Goal: Complete application form

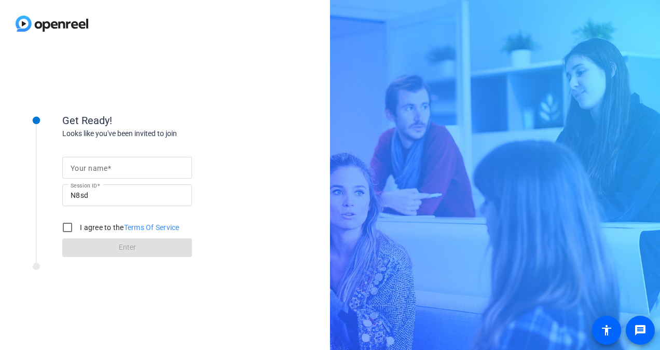
click at [110, 171] on span at bounding box center [109, 168] width 4 height 8
click at [110, 171] on input "Your name" at bounding box center [127, 167] width 113 height 12
type input "[PERSON_NAME]"
click at [71, 228] on input "I agree to the Terms Of Service" at bounding box center [67, 227] width 21 height 21
checkbox input "true"
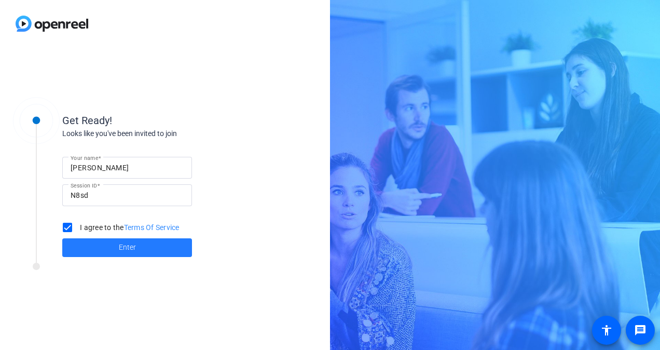
click at [88, 257] on span at bounding box center [127, 247] width 130 height 25
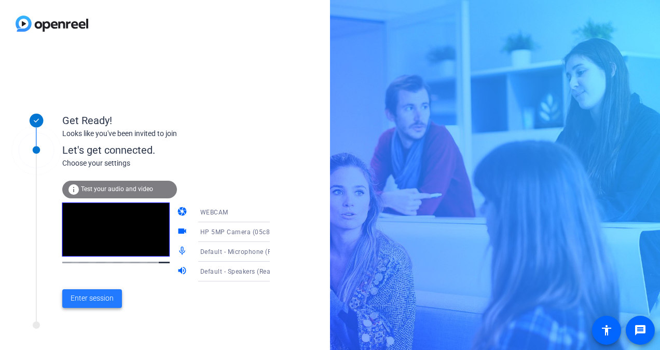
click at [108, 305] on span at bounding box center [92, 298] width 60 height 25
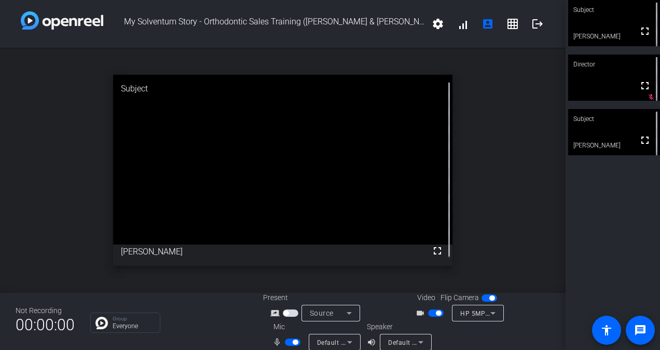
click at [294, 340] on span "button" at bounding box center [294, 341] width 5 height 5
click at [286, 343] on span "button" at bounding box center [287, 341] width 5 height 5
click at [286, 343] on span "button" at bounding box center [293, 341] width 16 height 7
click at [286, 343] on span "button" at bounding box center [287, 341] width 5 height 5
